Goal: Transaction & Acquisition: Download file/media

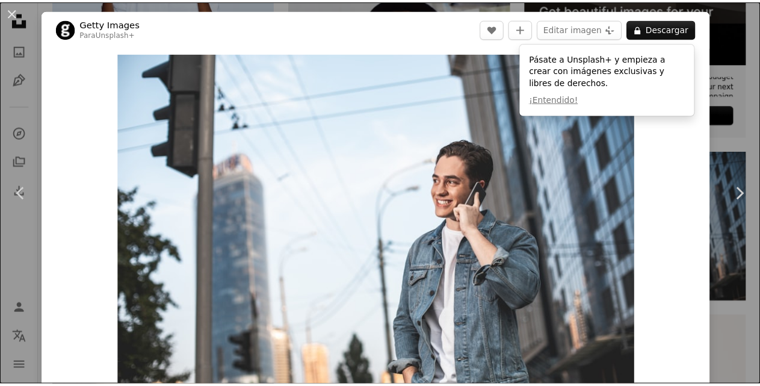
scroll to position [3730, 0]
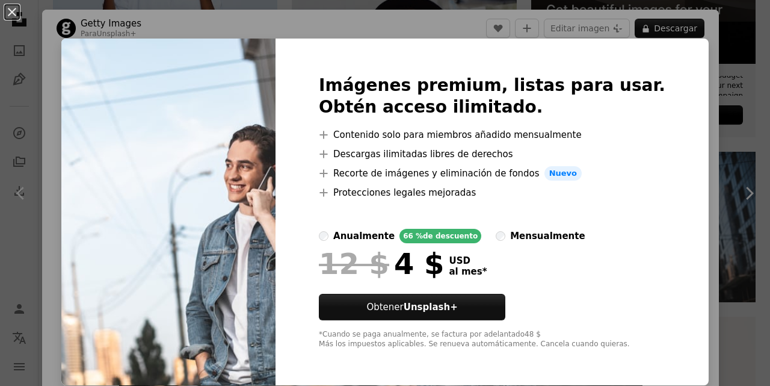
click at [692, 82] on div "An X shape Imágenes premium, listas para usar. Obtén acceso ilimitado. A plus s…" at bounding box center [385, 193] width 770 height 386
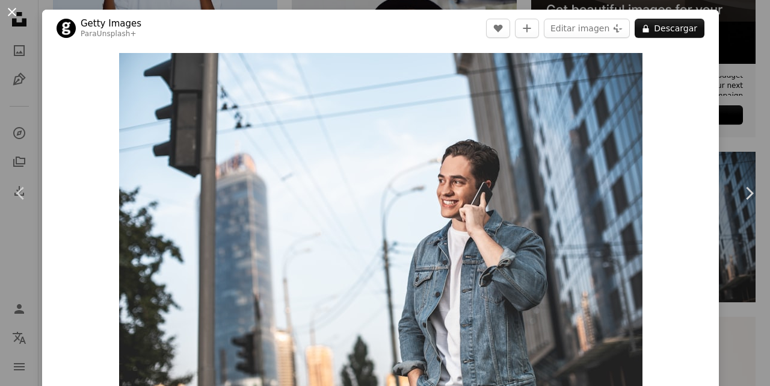
click at [13, 14] on button "An X shape" at bounding box center [12, 12] width 14 height 14
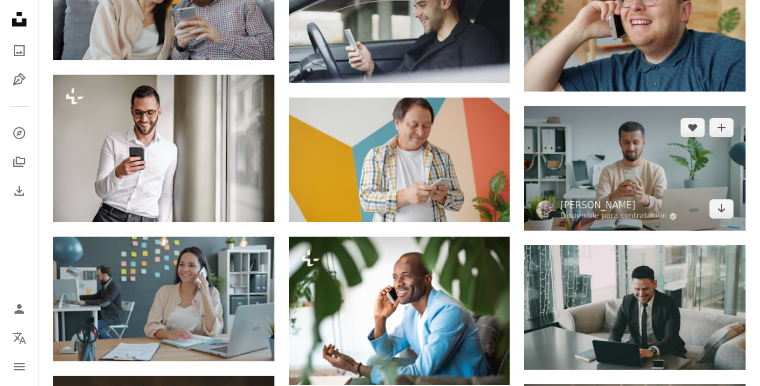
scroll to position [1083, 0]
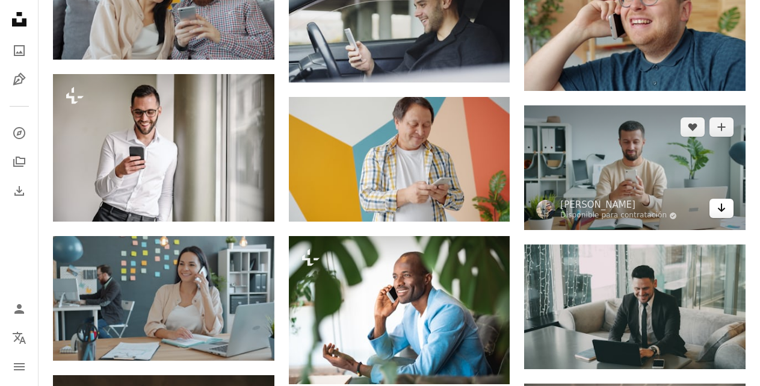
click at [716, 210] on icon "Arrow pointing down" at bounding box center [721, 207] width 10 height 14
